Goal: Task Accomplishment & Management: Manage account settings

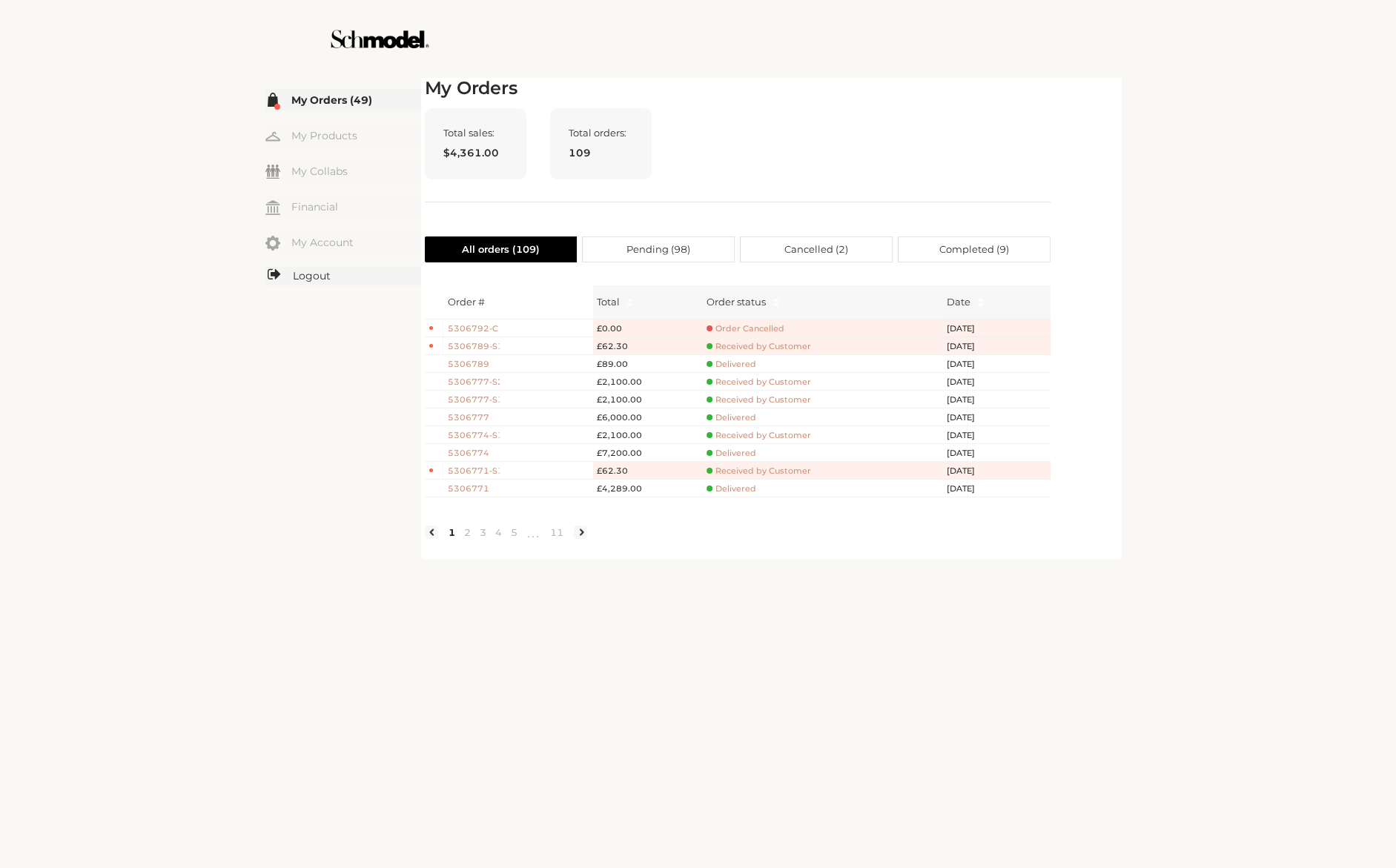
click at [308, 276] on link "Logout" at bounding box center [343, 276] width 156 height 18
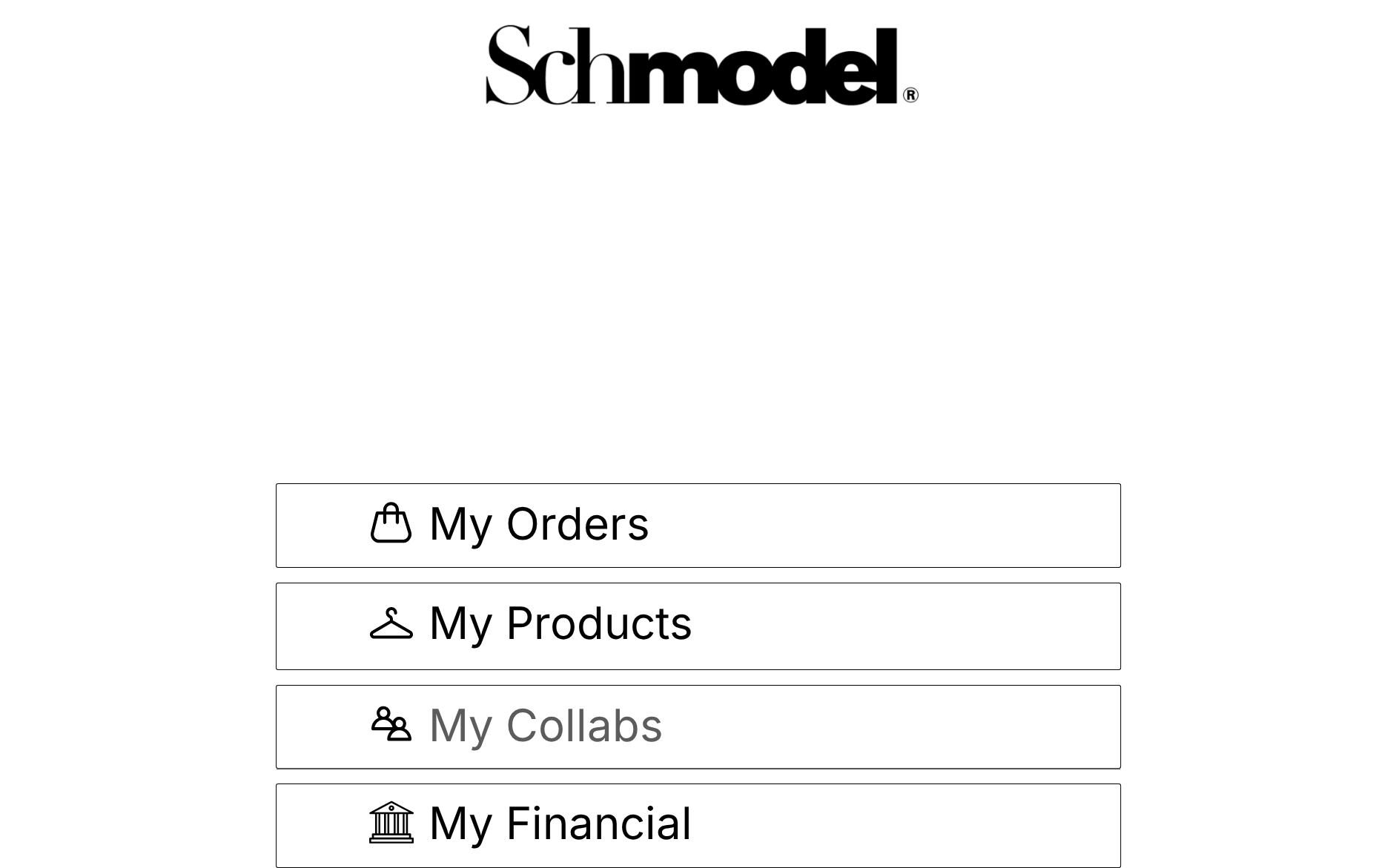
scroll to position [1, 0]
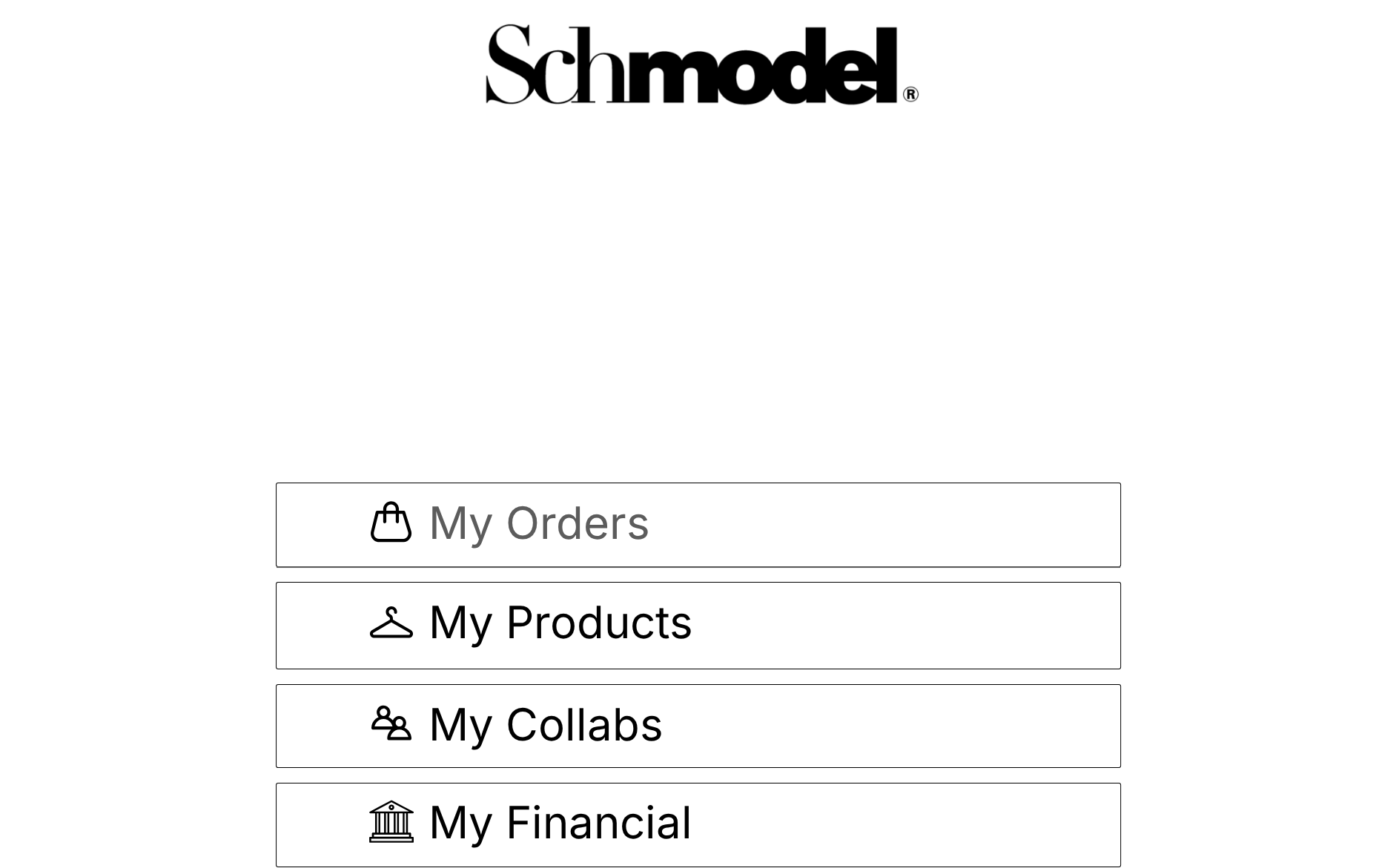
click at [543, 529] on span "My Orders" at bounding box center [539, 526] width 222 height 50
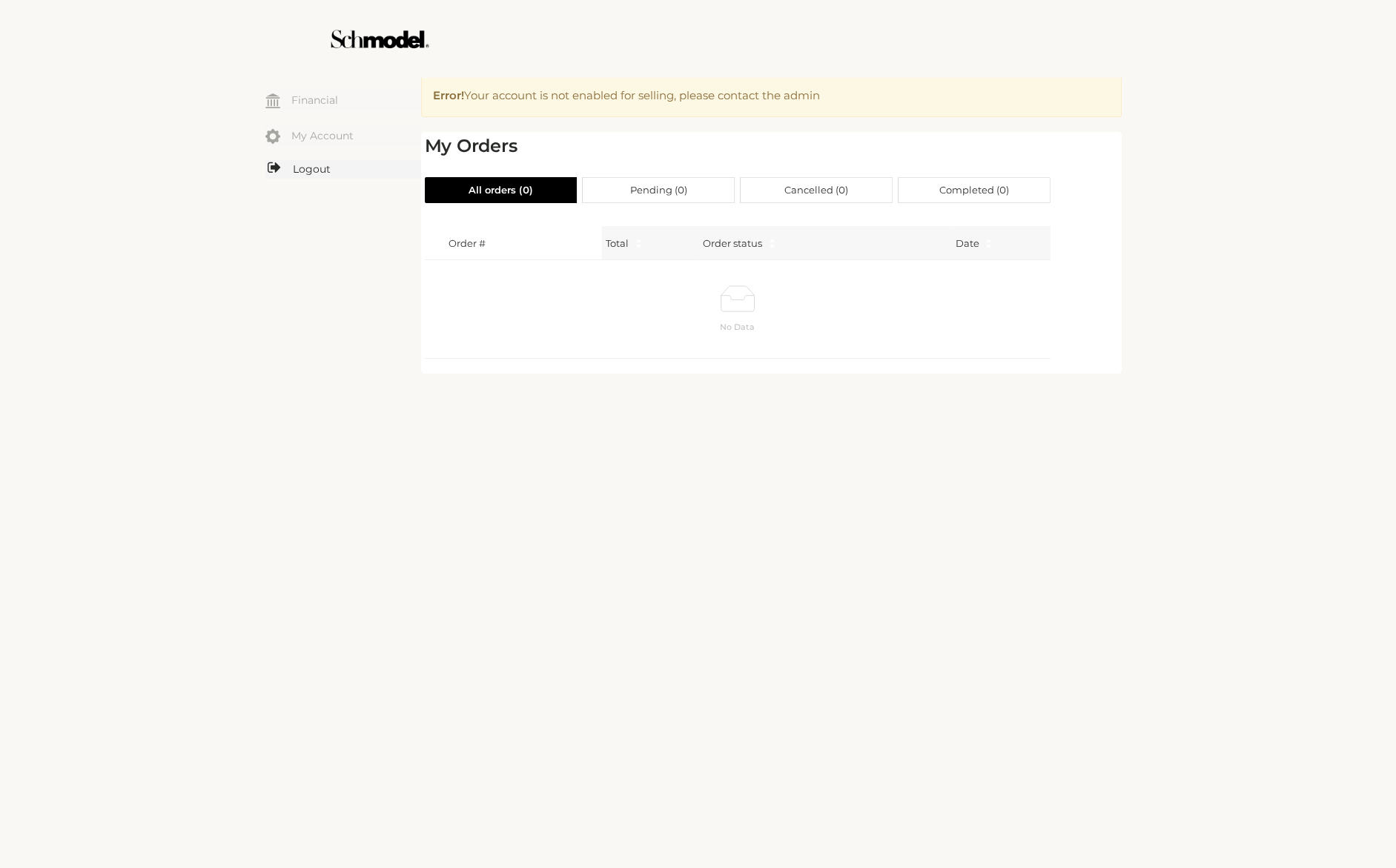
click at [306, 172] on link "Logout" at bounding box center [343, 169] width 156 height 18
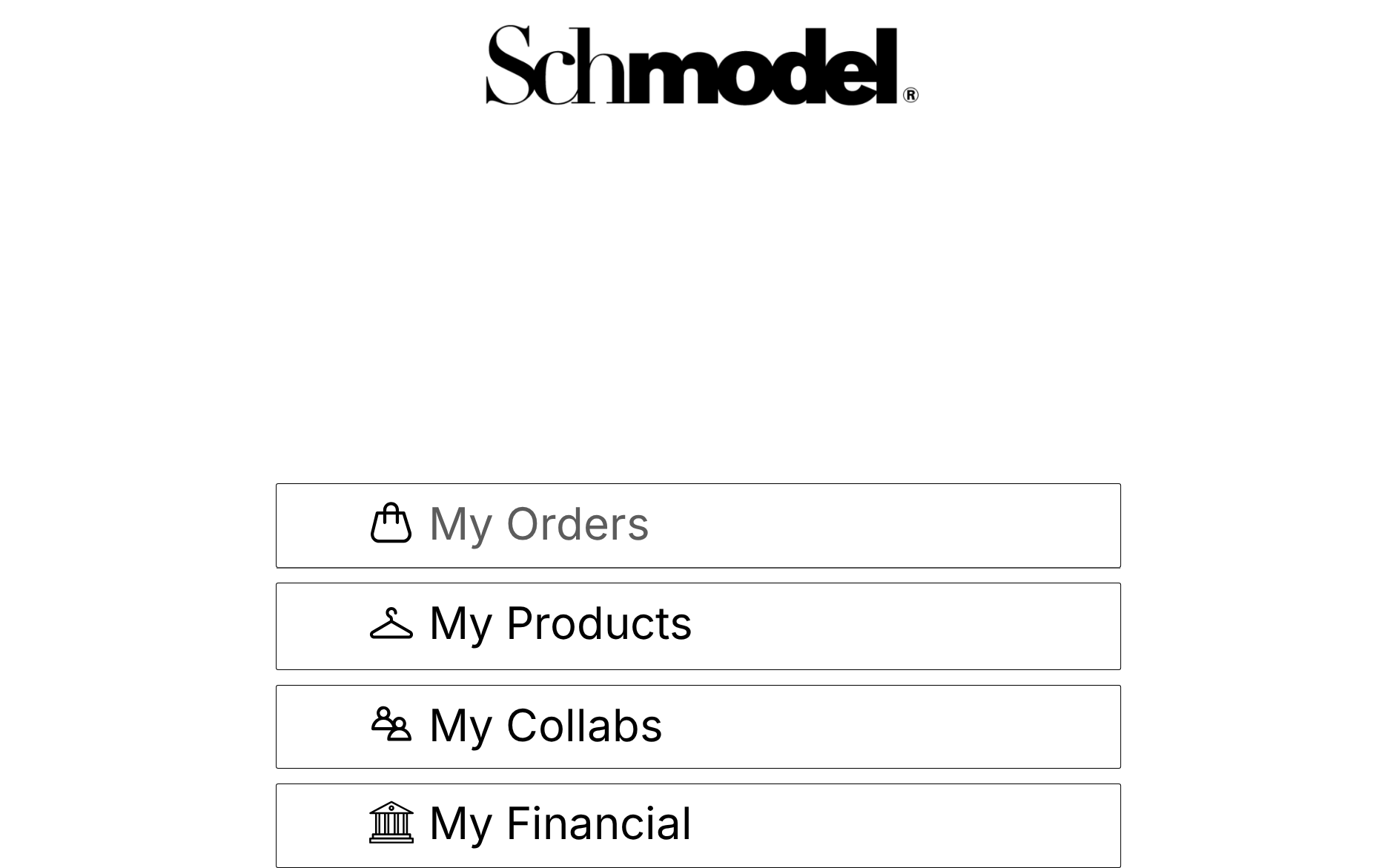
click at [646, 501] on span "My Orders" at bounding box center [539, 526] width 222 height 50
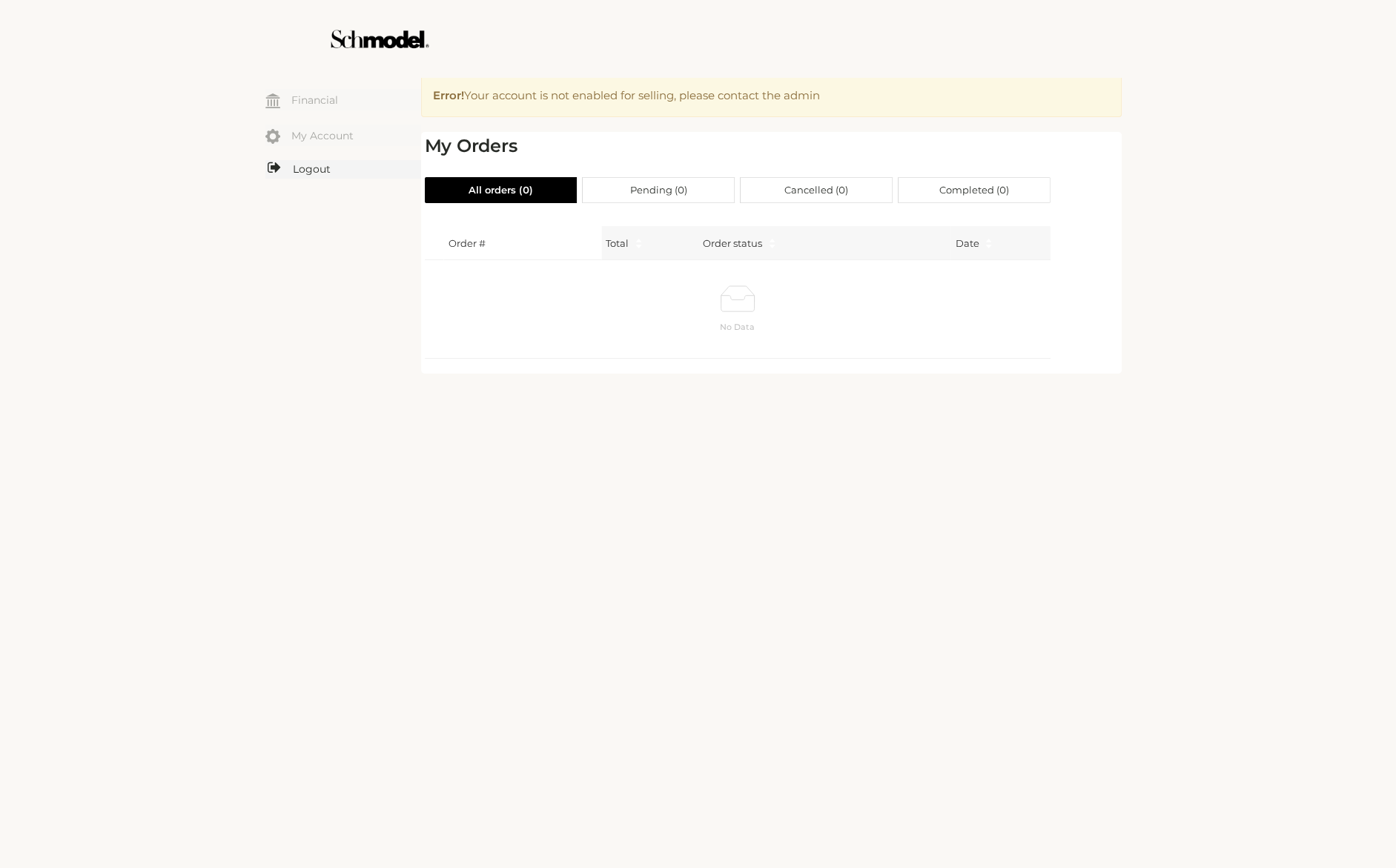
click at [307, 165] on link "Logout" at bounding box center [343, 169] width 156 height 18
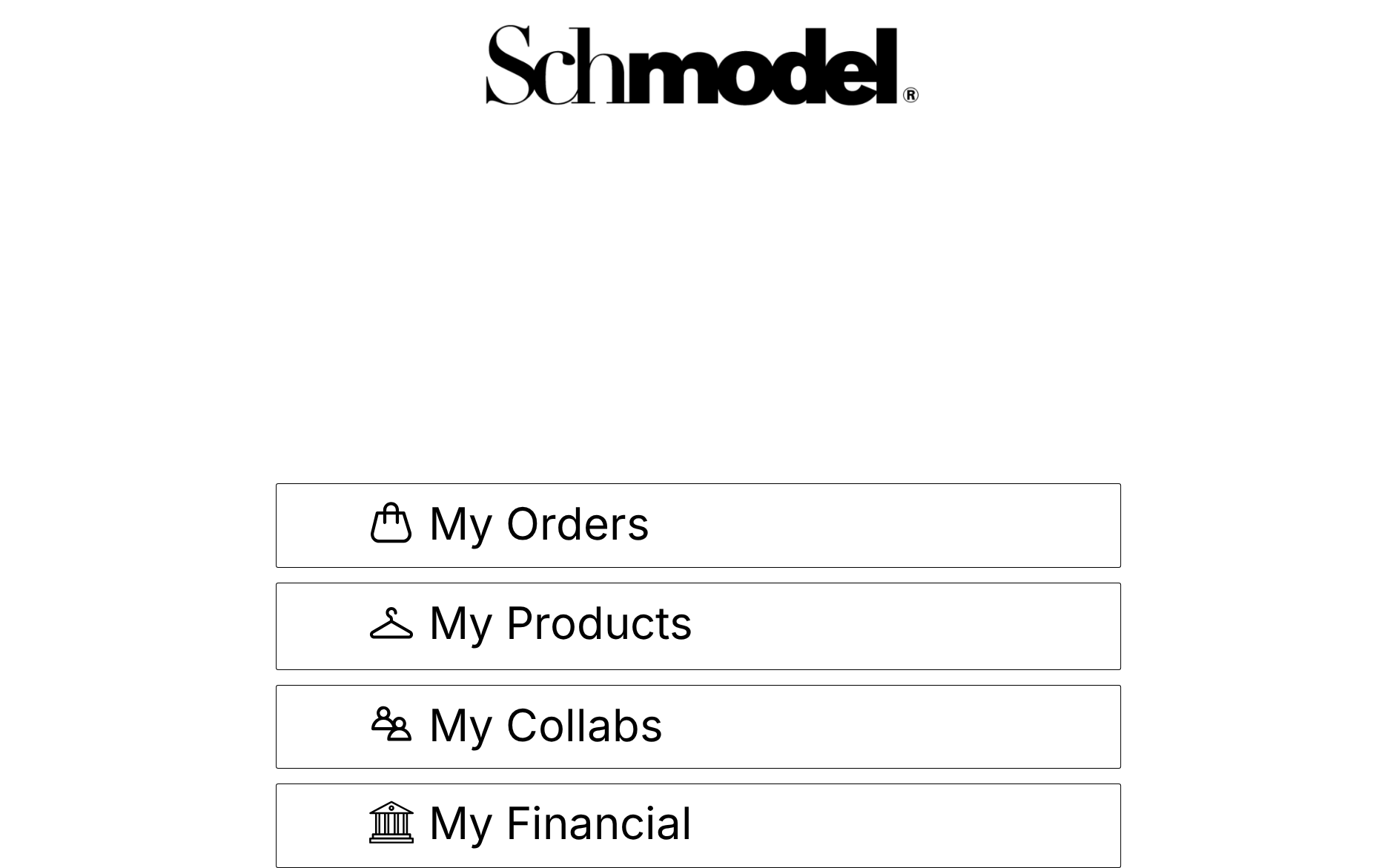
scroll to position [1, 0]
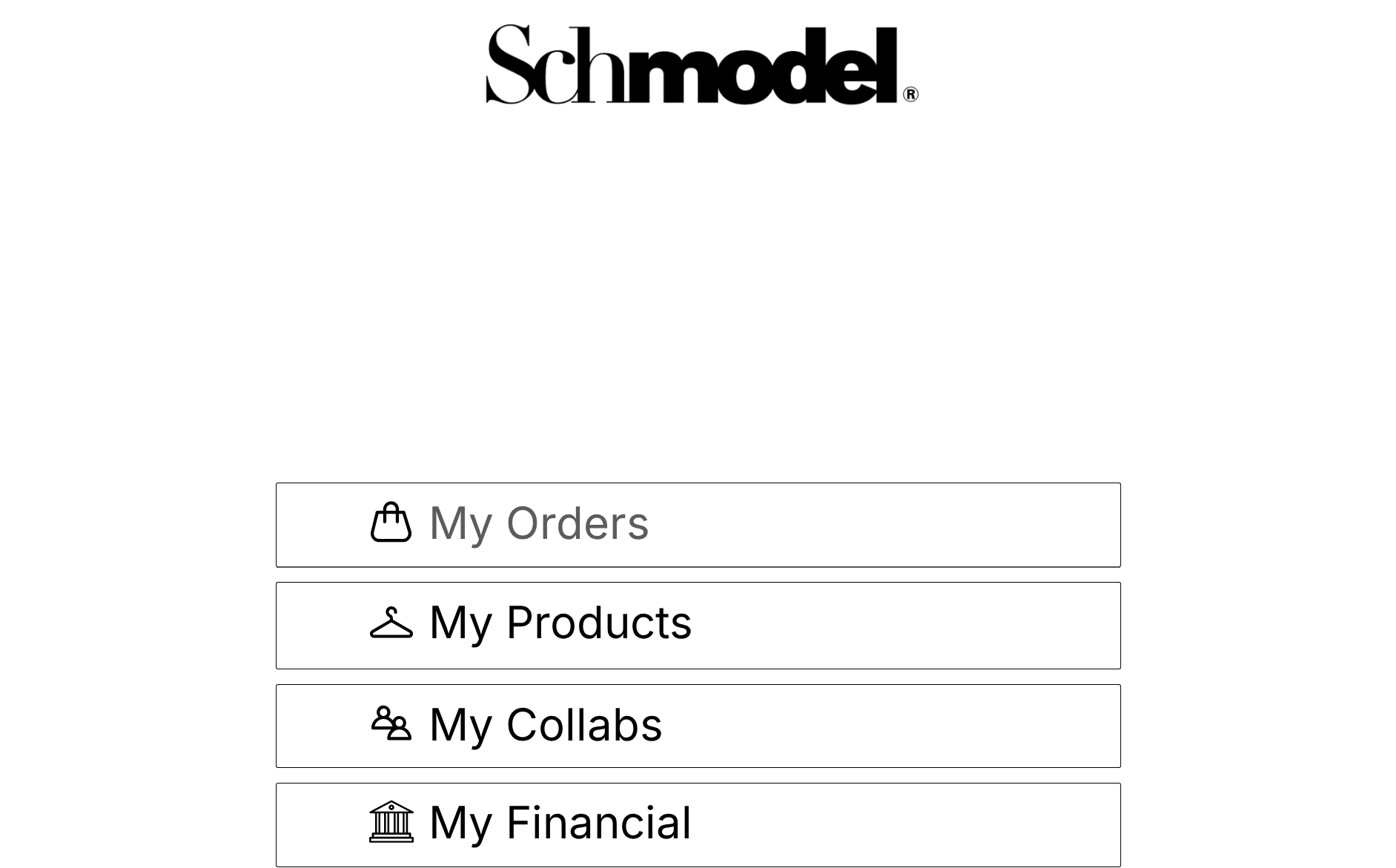
click at [606, 504] on span "My Orders" at bounding box center [539, 526] width 222 height 50
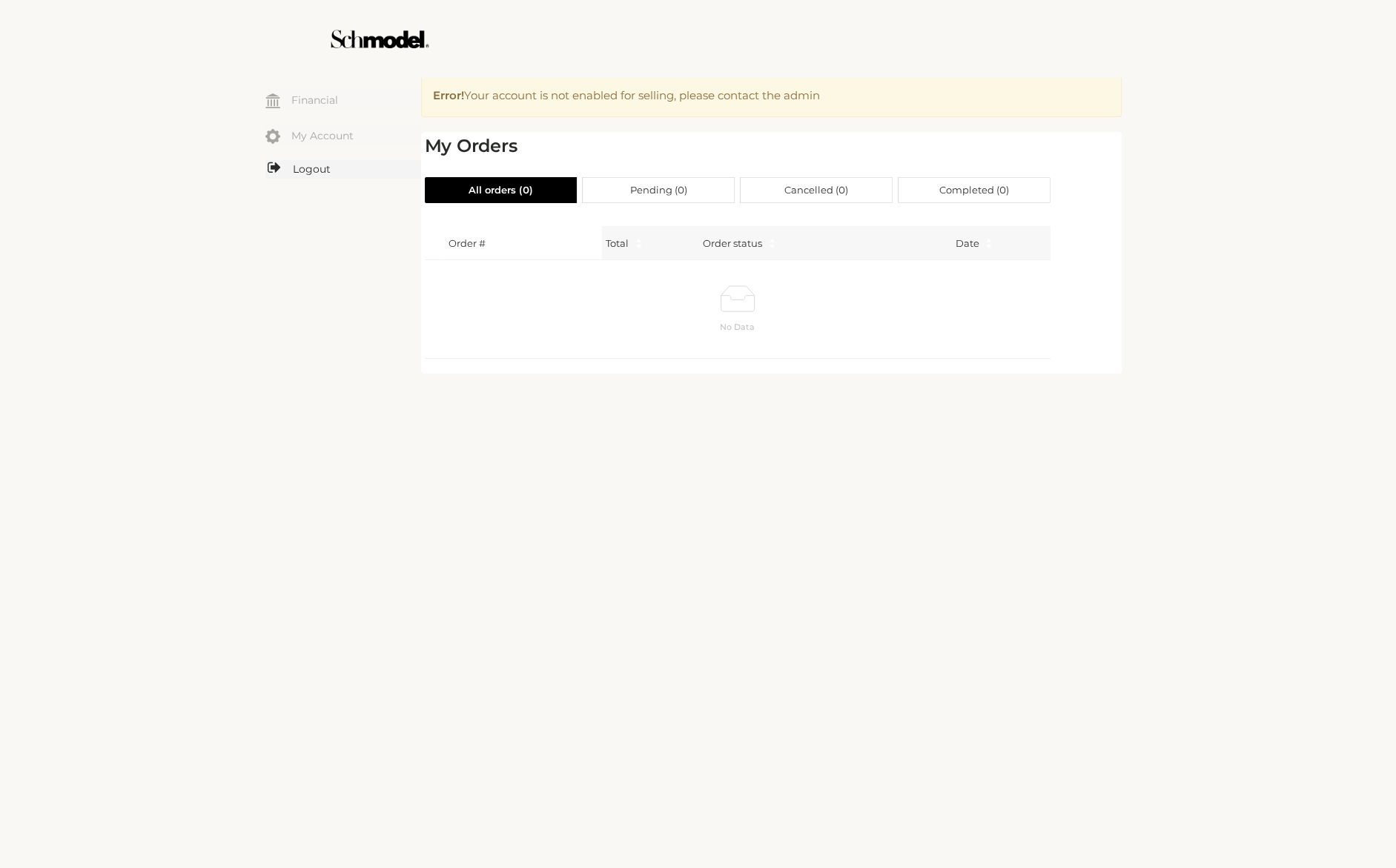
click at [325, 160] on link "Logout" at bounding box center [343, 169] width 156 height 18
